Goal: Check status: Check status

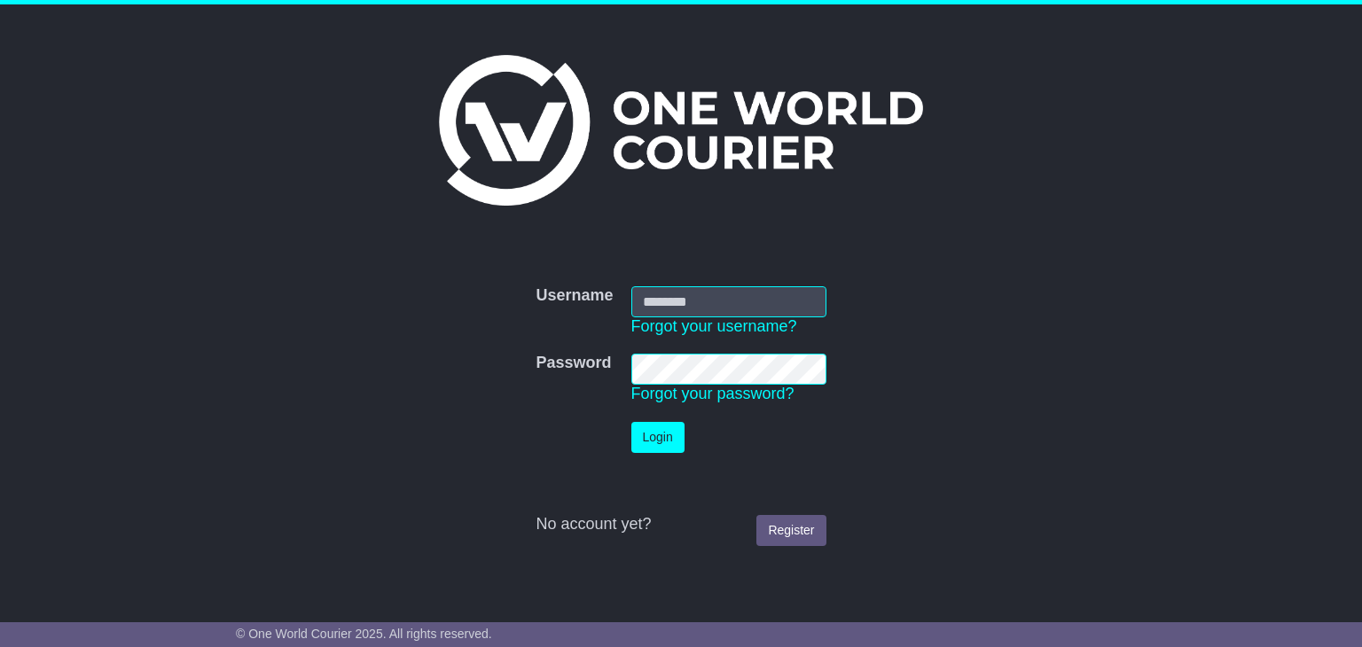
type input "**********"
click at [665, 444] on button "Login" at bounding box center [657, 437] width 53 height 31
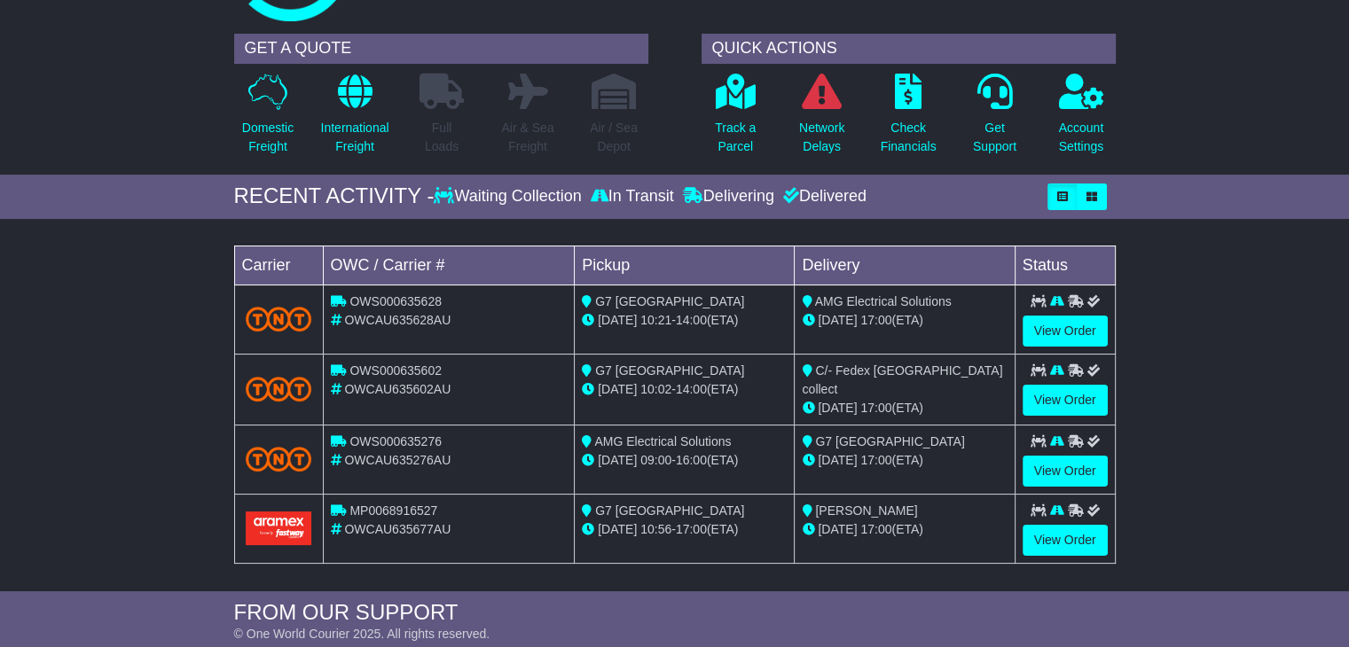
scroll to position [266, 0]
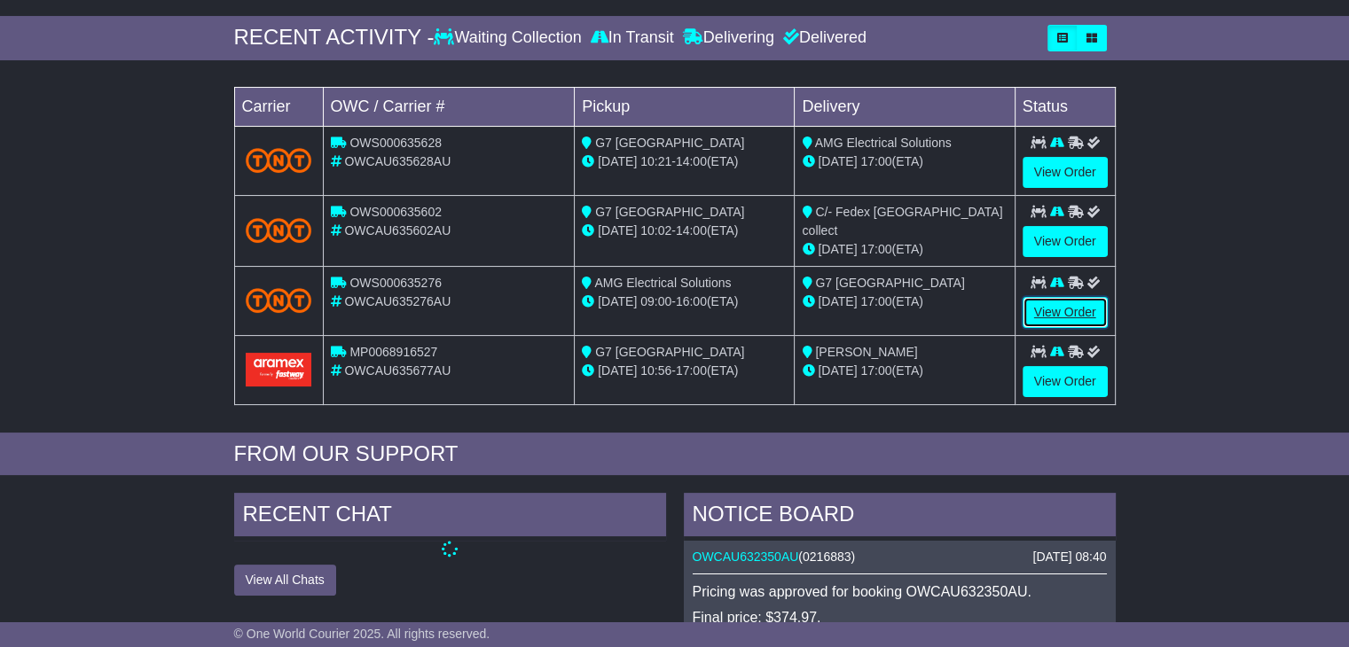
click at [1054, 307] on link "View Order" at bounding box center [1064, 312] width 85 height 31
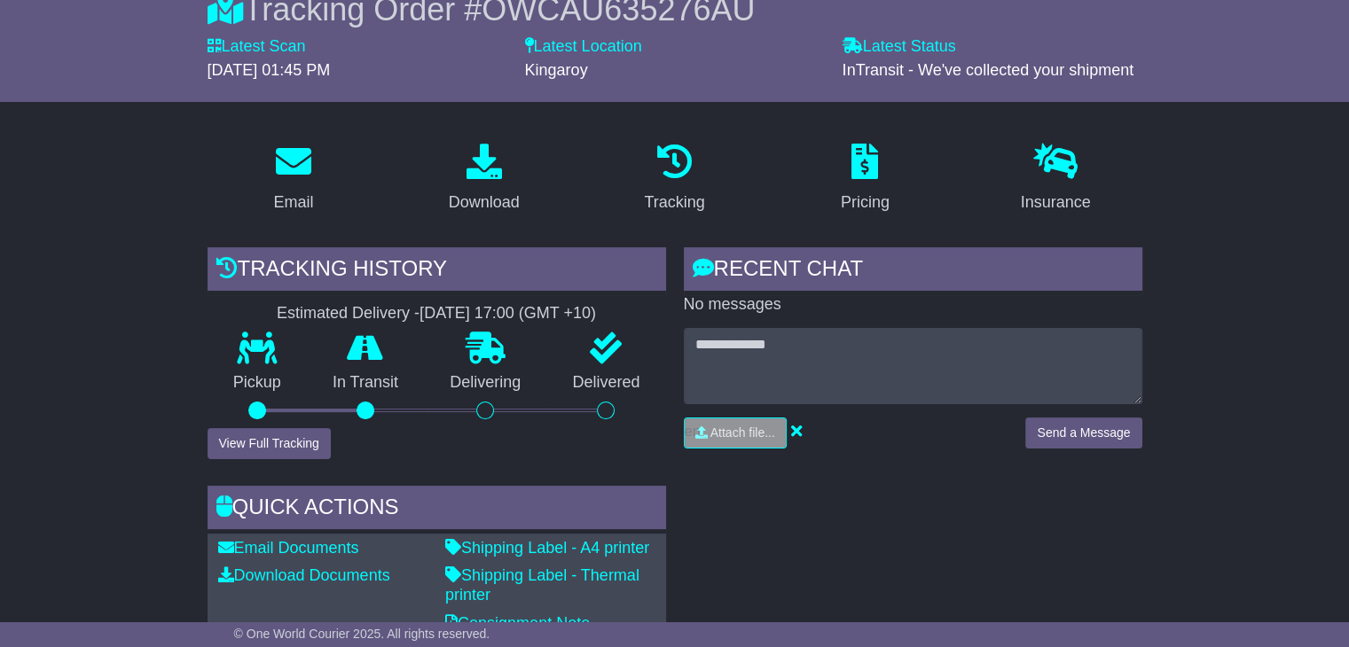
scroll to position [177, 0]
click at [257, 446] on button "View Full Tracking" at bounding box center [269, 443] width 123 height 31
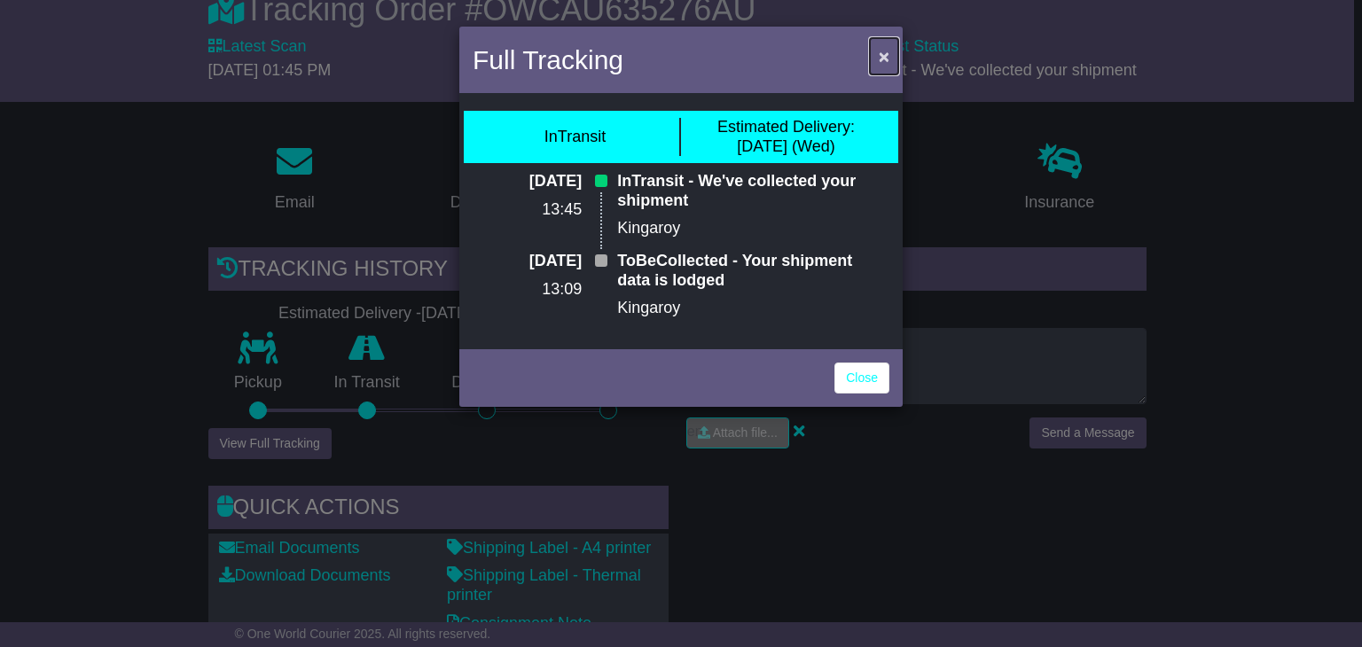
click at [883, 48] on span "×" at bounding box center [884, 56] width 11 height 20
